Goal: Transaction & Acquisition: Purchase product/service

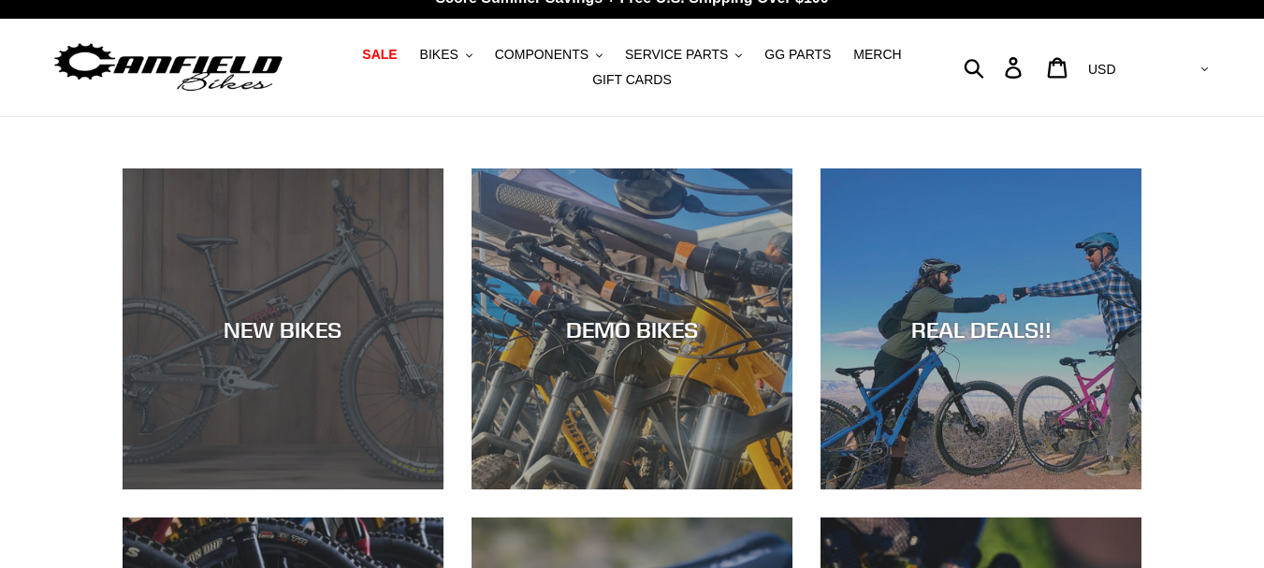
click at [315, 489] on div "NEW BIKES" at bounding box center [283, 489] width 321 height 0
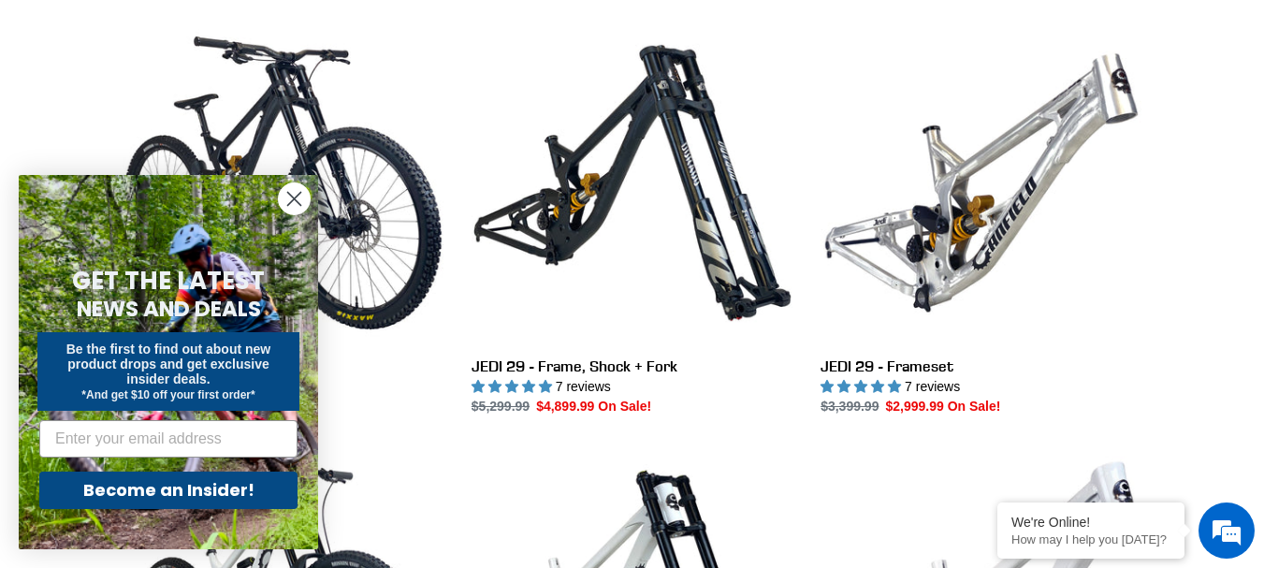
scroll to position [562, 0]
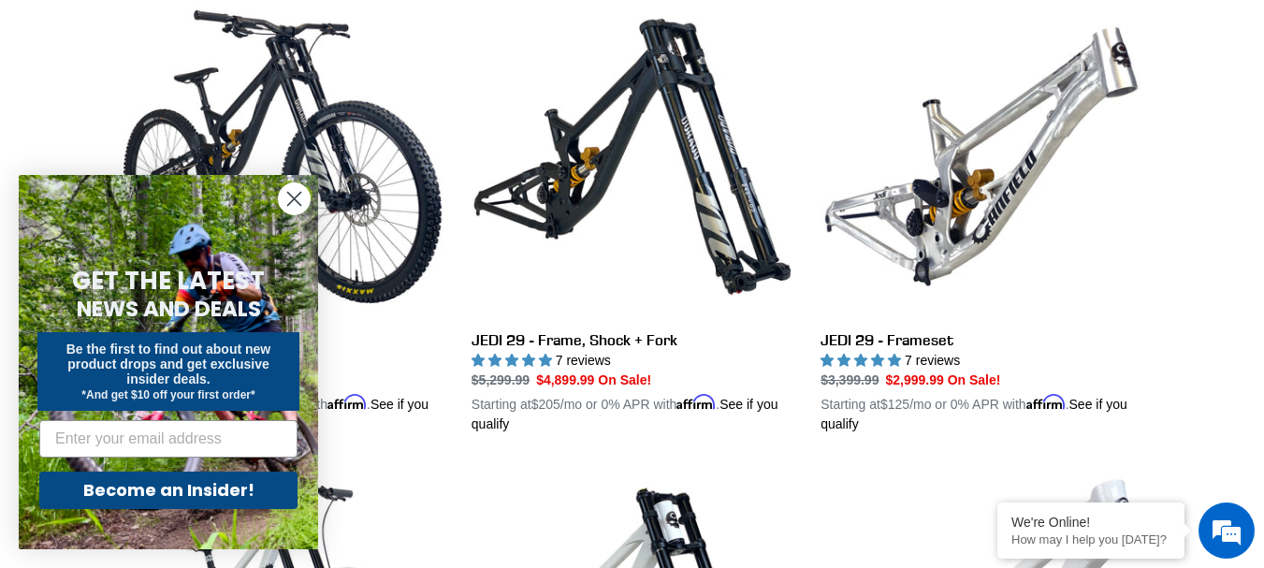
click at [275, 202] on form "GET THE LATEST NEWS AND DEALS Be the first to find out about new product drops …" at bounding box center [168, 362] width 299 height 374
click at [292, 197] on icon "Close dialog" at bounding box center [294, 199] width 13 height 13
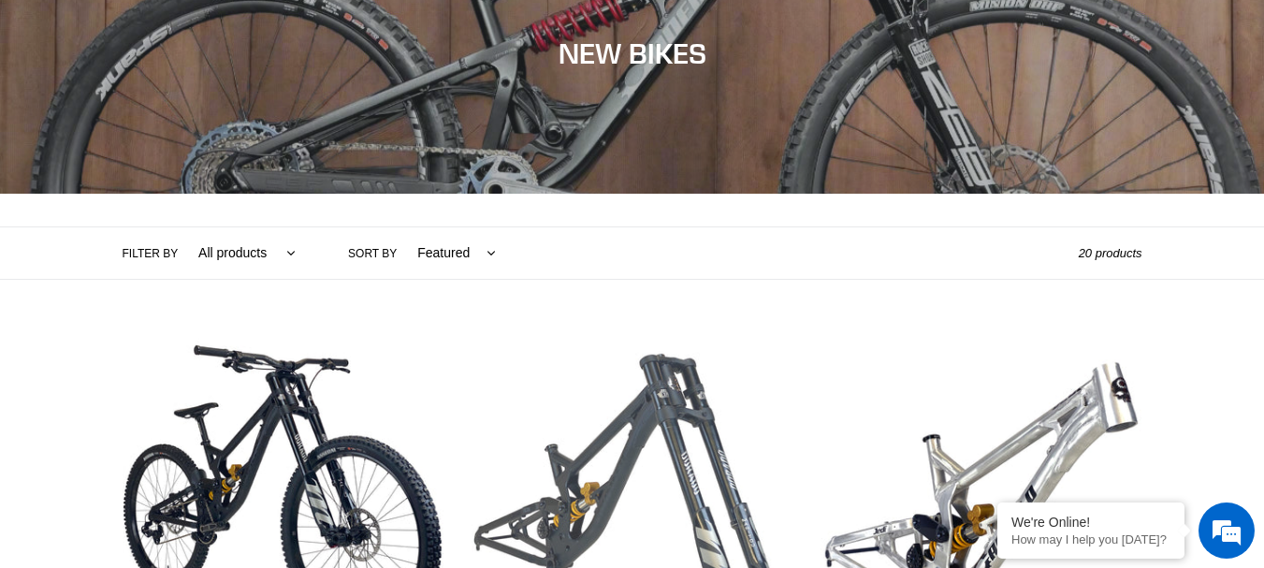
scroll to position [0, 0]
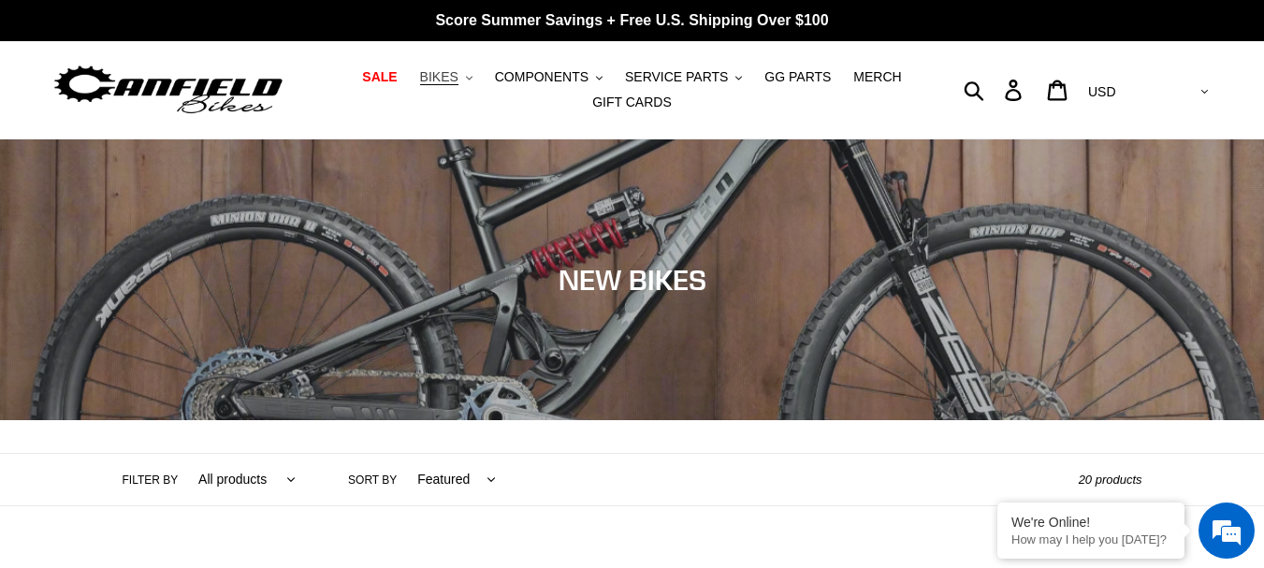
click at [479, 73] on button "BIKES .cls-1{fill:#231f20}" at bounding box center [446, 77] width 71 height 25
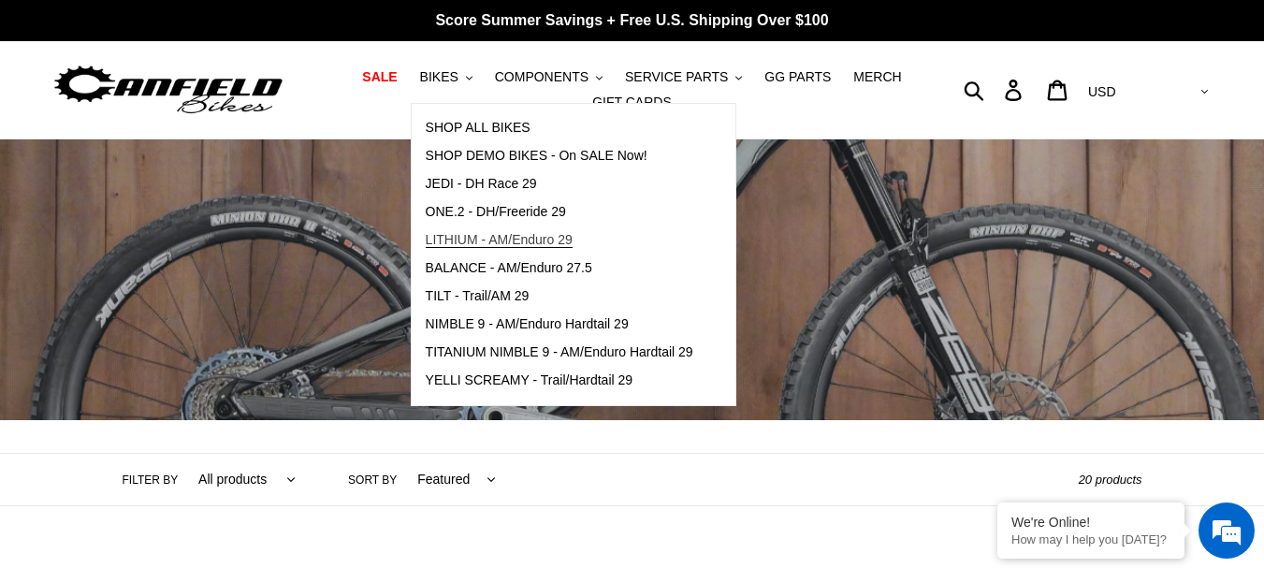
click at [465, 230] on link "LITHIUM - AM/Enduro 29" at bounding box center [560, 240] width 296 height 28
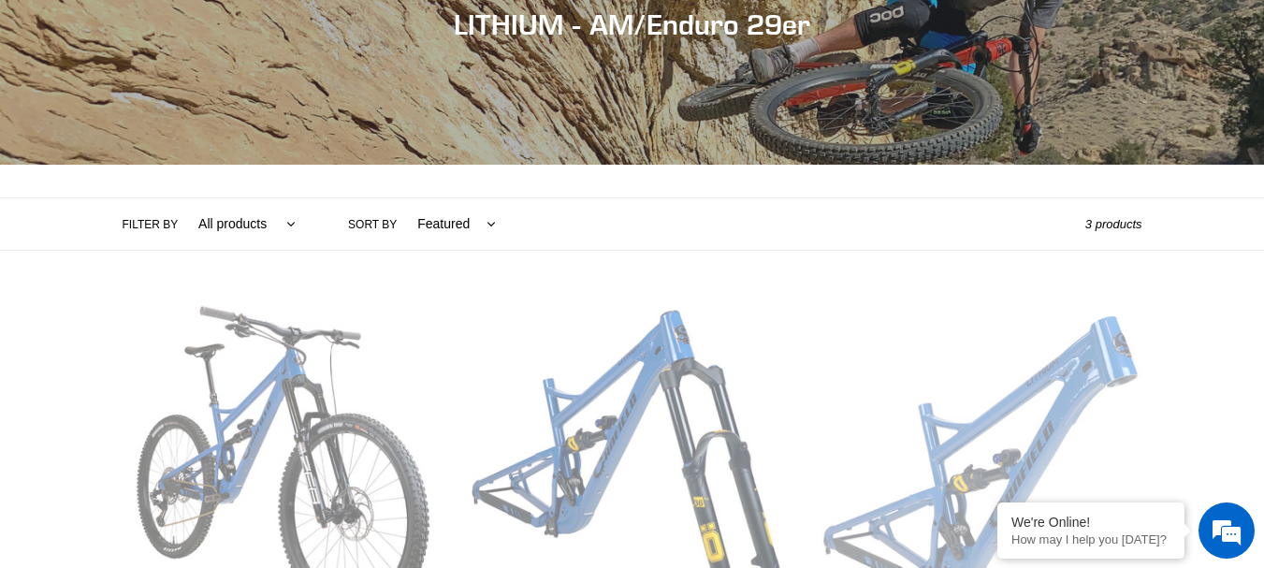
scroll to position [257, 0]
